Goal: Task Accomplishment & Management: Use online tool/utility

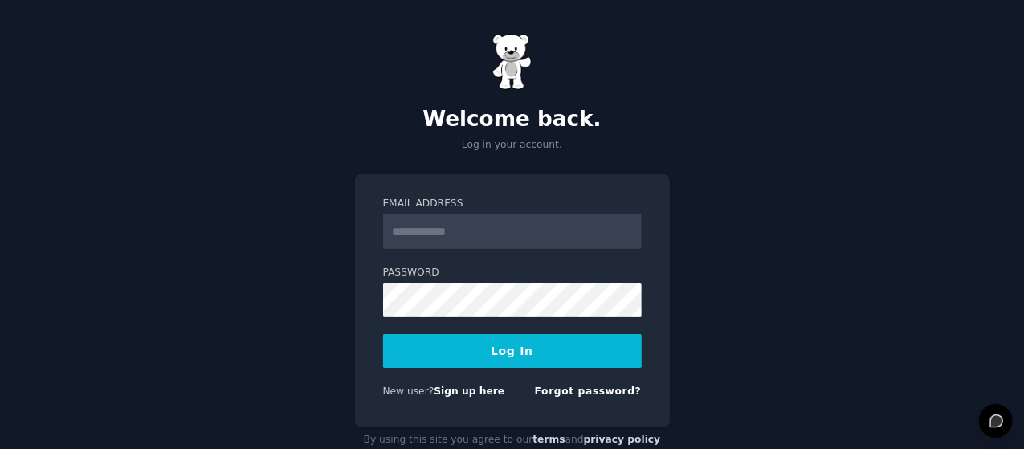
click at [456, 230] on input "Email Address" at bounding box center [512, 231] width 258 height 35
type input "**********"
click at [502, 359] on button "Log In" at bounding box center [512, 351] width 258 height 34
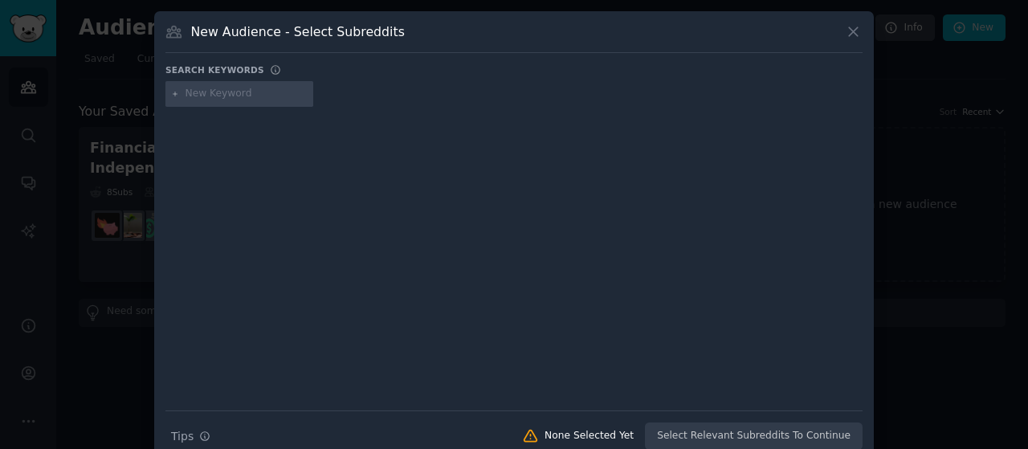
click at [222, 96] on input "text" at bounding box center [246, 94] width 122 height 14
type input "sports"
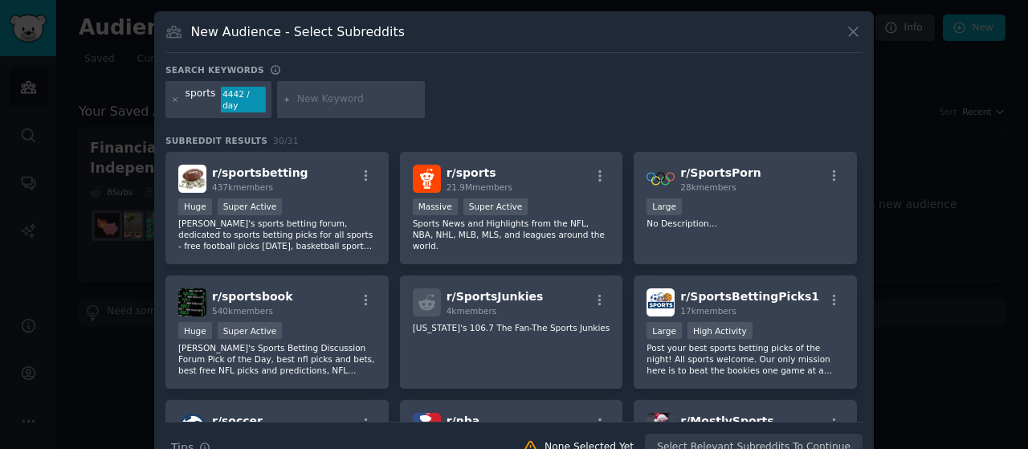
drag, startPoint x: 860, startPoint y: 226, endPoint x: 857, endPoint y: 244, distance: 18.6
click at [857, 244] on div "r/ sportsbetting 437k members Huge Super Active Reddit's sports betting forum, …" at bounding box center [513, 287] width 697 height 270
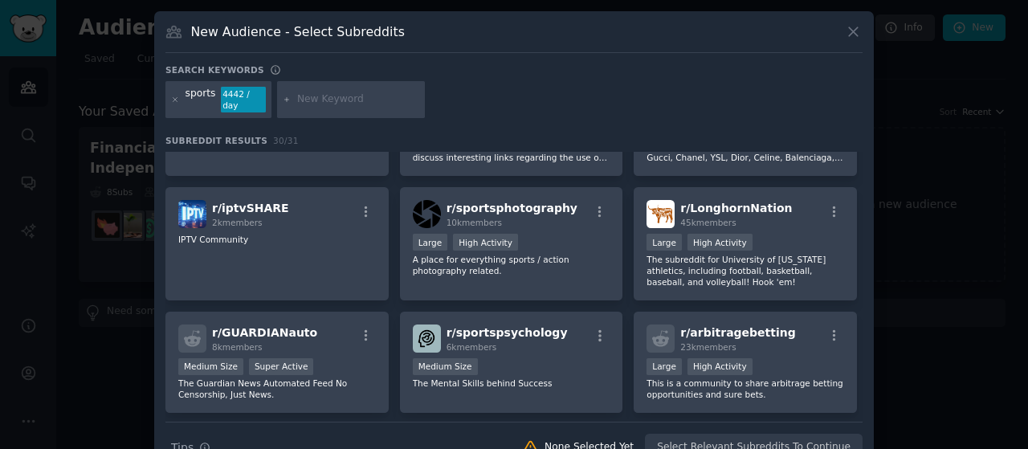
scroll to position [560, 0]
